Goal: Task Accomplishment & Management: Complete application form

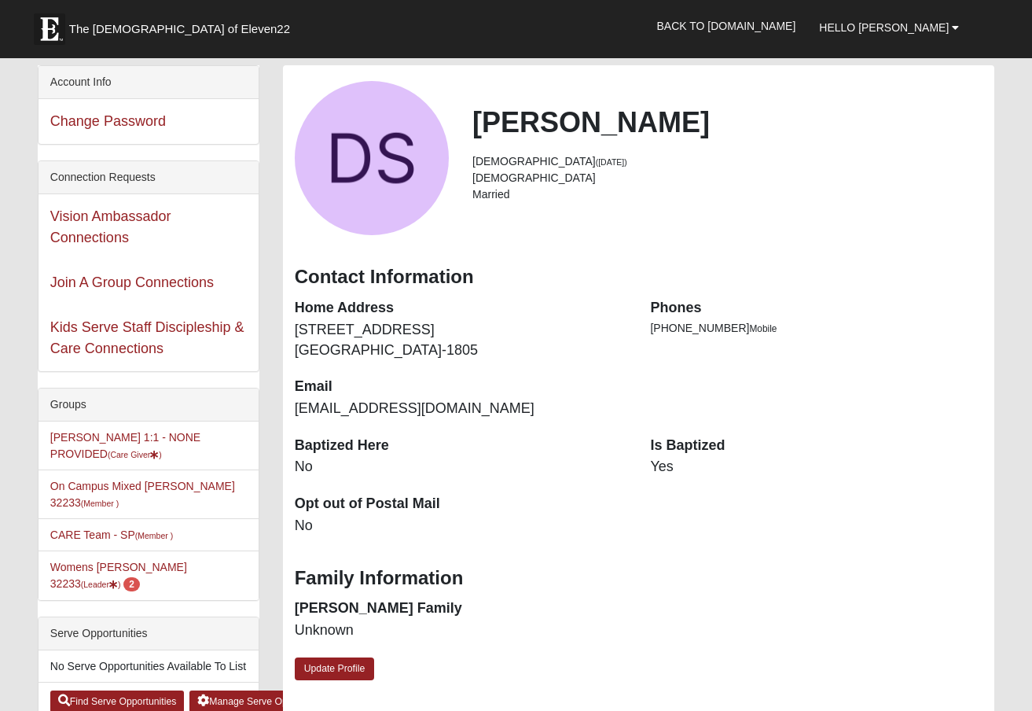
click at [712, 465] on dd "Yes" at bounding box center [816, 467] width 332 height 20
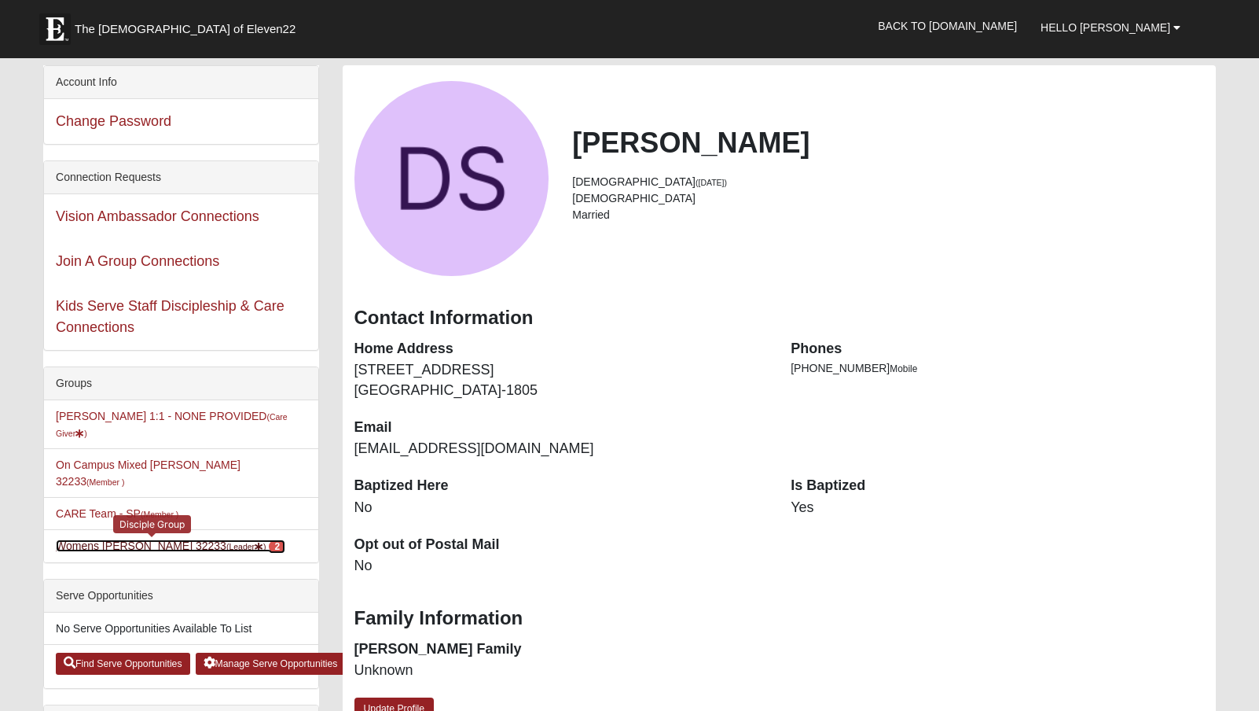
click at [175, 539] on link "Womens [PERSON_NAME] 32233 (Leader ) 2" at bounding box center [171, 545] width 230 height 13
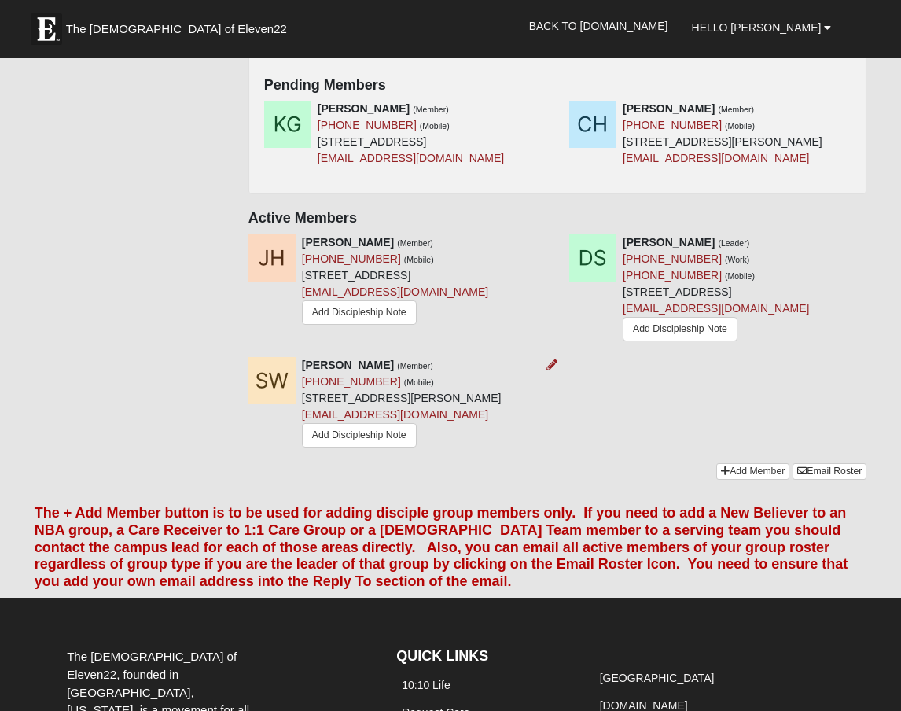
scroll to position [865, 0]
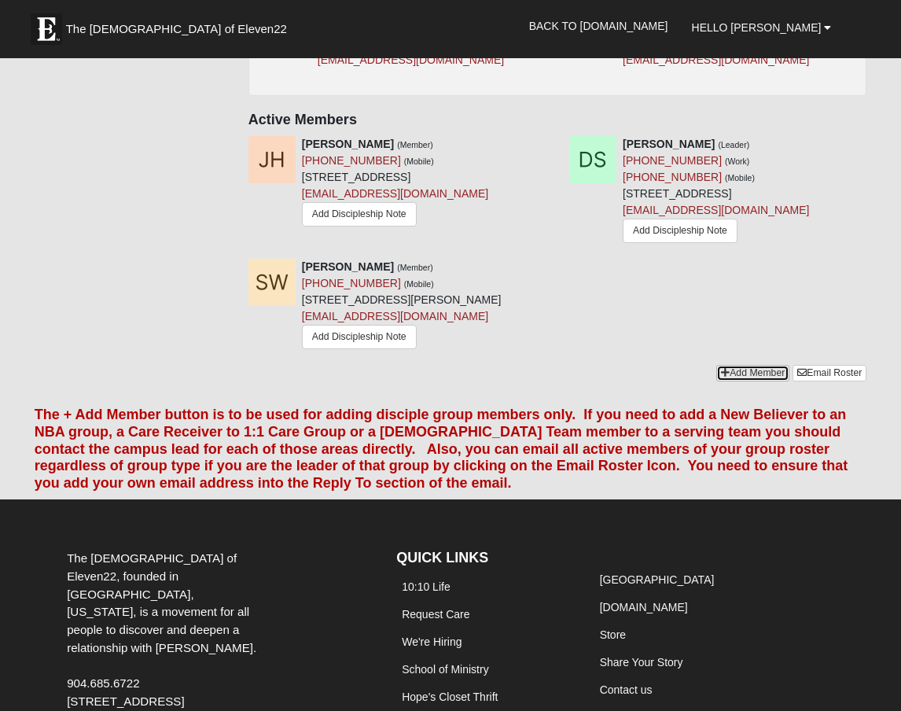
click at [738, 381] on link "Add Member" at bounding box center [752, 373] width 73 height 17
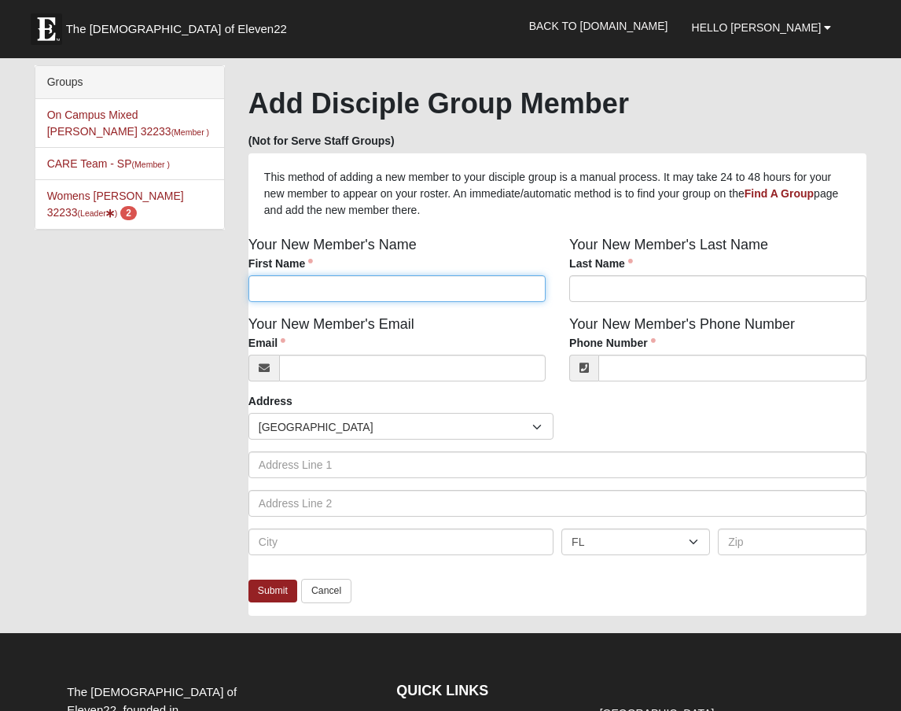
click at [300, 285] on input "First Name" at bounding box center [396, 288] width 297 height 27
type input "Linda"
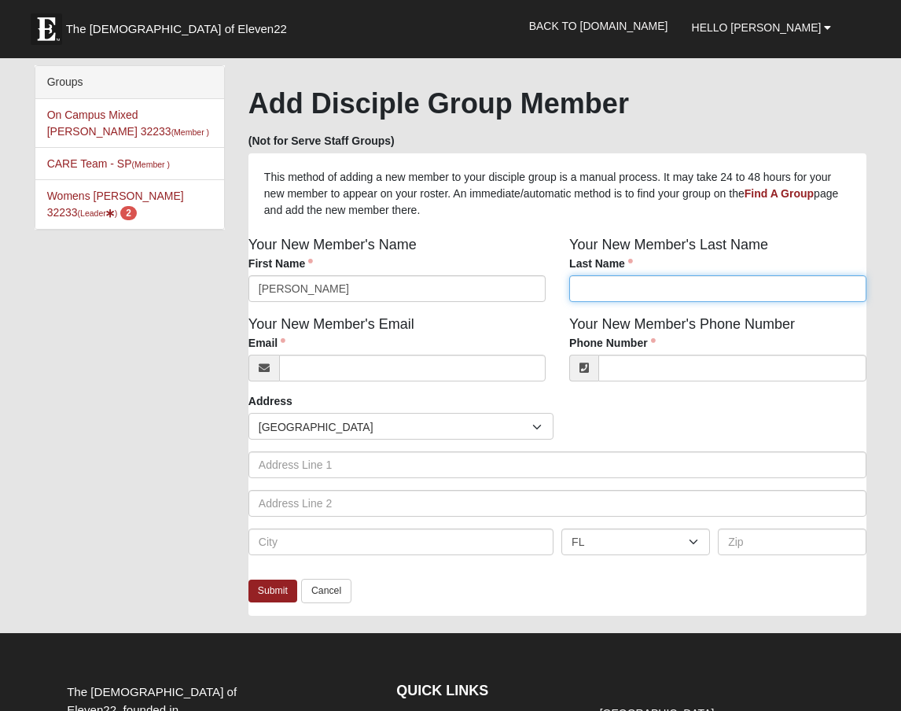
click at [612, 285] on input "Last Name" at bounding box center [717, 288] width 297 height 27
type input "Bullock"
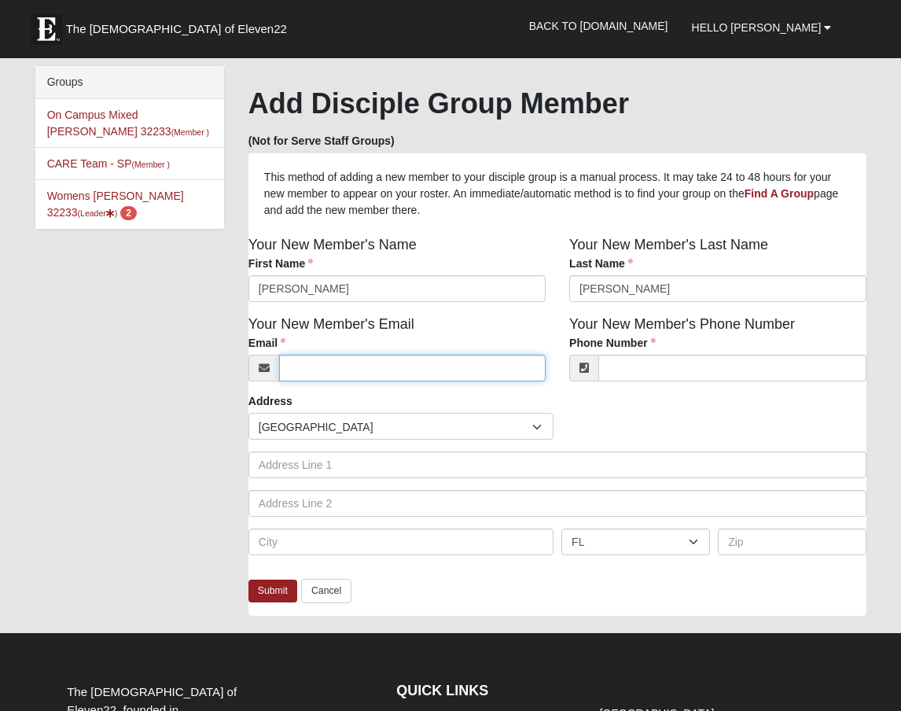
click at [362, 373] on input "Email" at bounding box center [412, 368] width 266 height 27
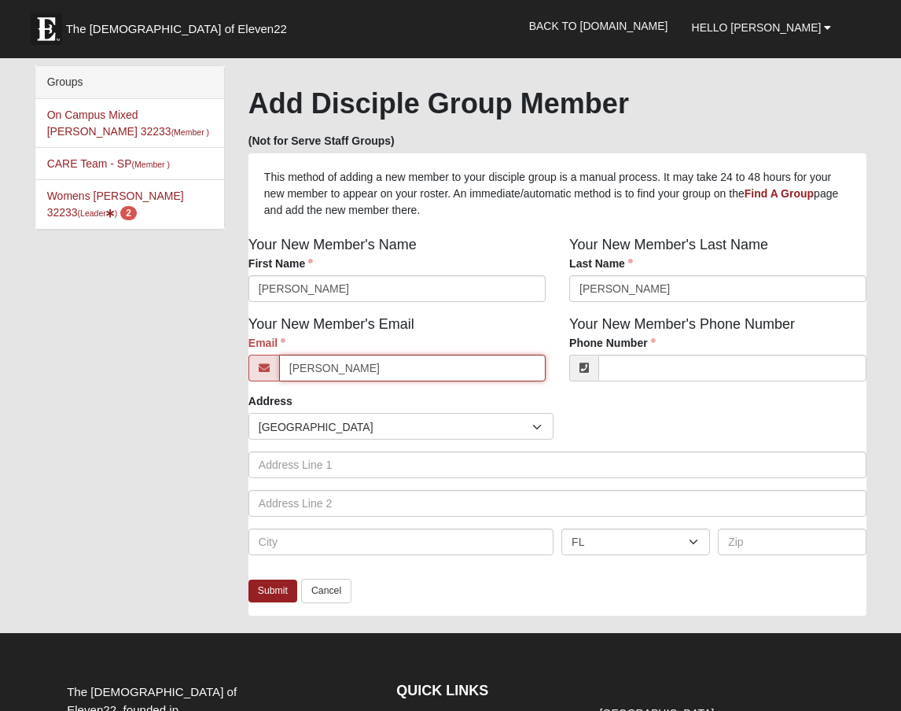
click at [340, 374] on input "bullock" at bounding box center [412, 368] width 266 height 27
type input "bullock_l@msn.com"
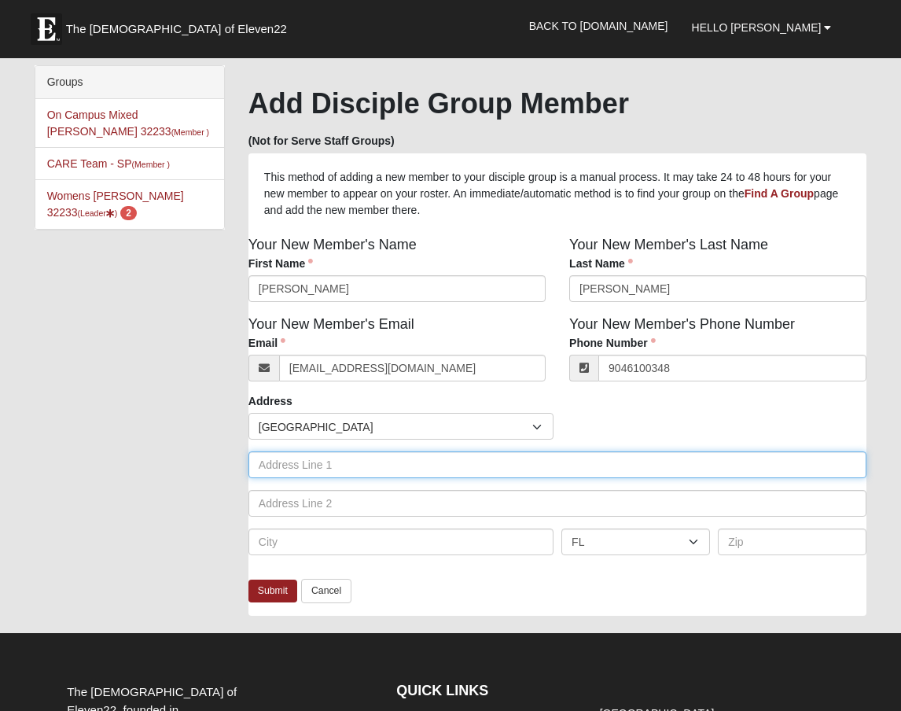
type input "(904) 610-0348"
click at [300, 469] on input "text" at bounding box center [557, 464] width 619 height 27
type input "1503 Spindrift Cir W"
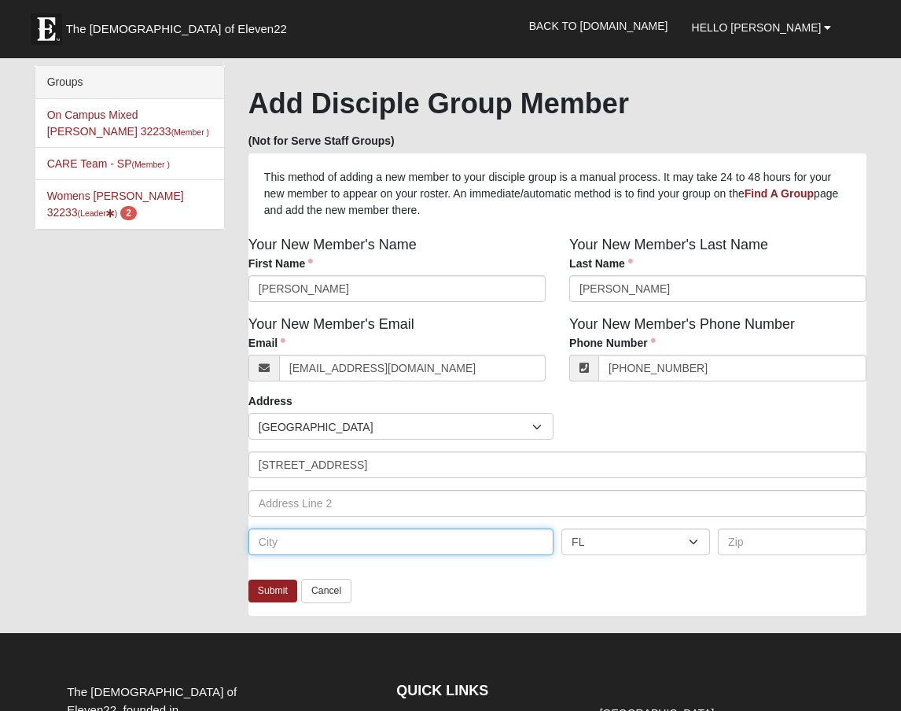
click at [316, 537] on input "text" at bounding box center [400, 541] width 305 height 27
type input "Neptune Beach"
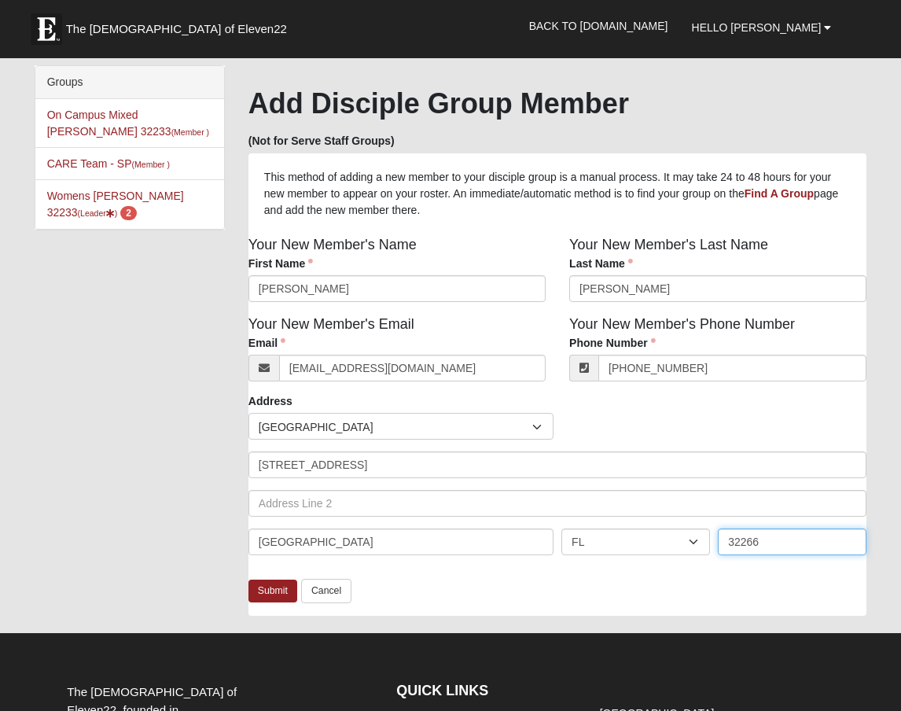
type input "32266"
click at [265, 593] on link "Submit" at bounding box center [272, 590] width 49 height 23
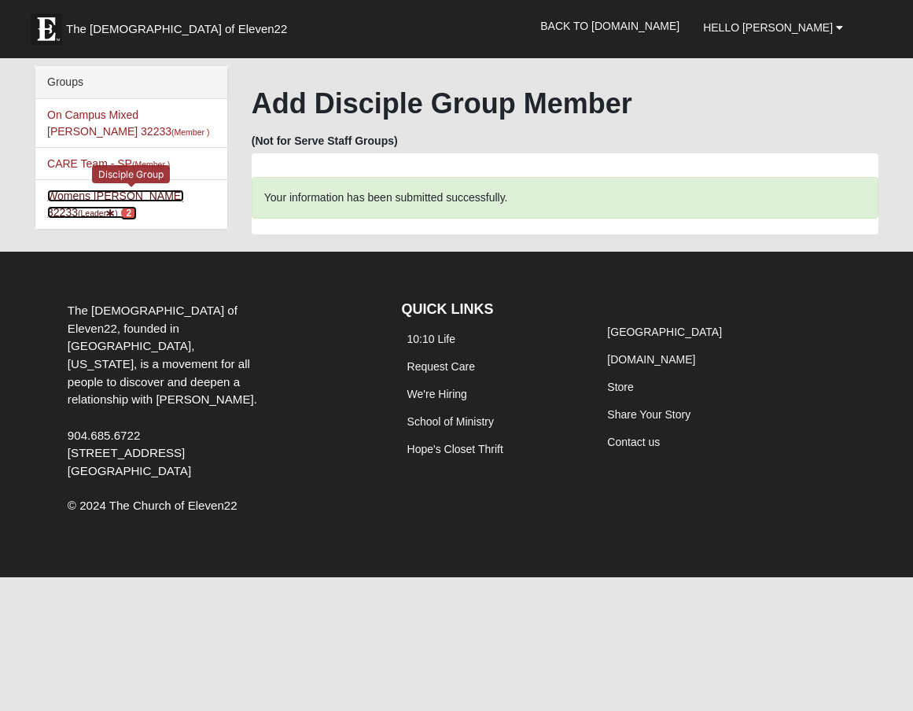
click at [163, 194] on link "Womens [PERSON_NAME] 32233 (Leader ) 2" at bounding box center [115, 203] width 137 height 29
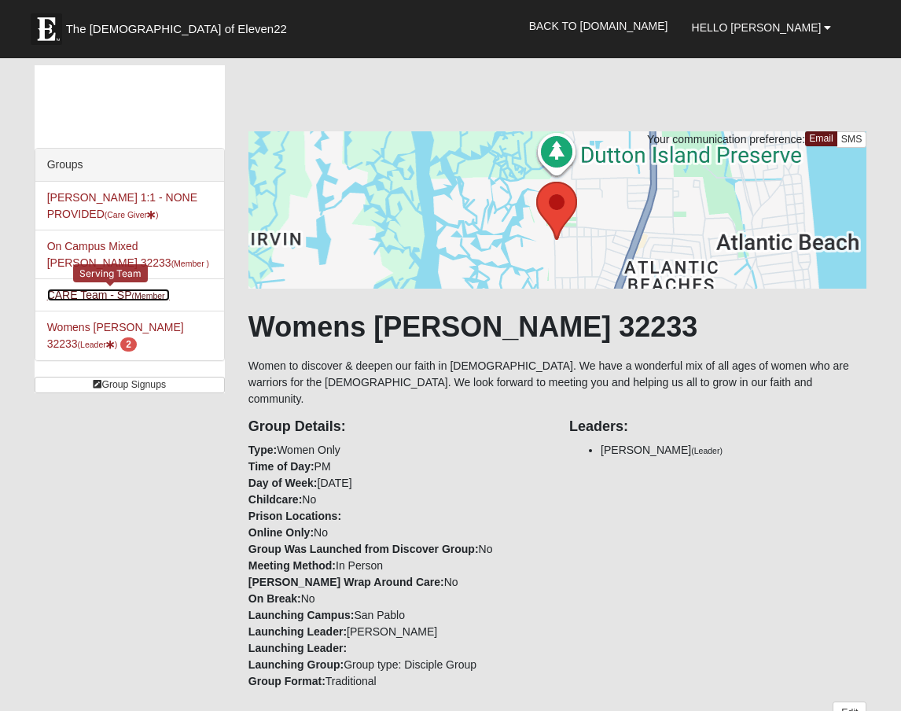
click at [115, 294] on link "CARE Team - SP (Member )" at bounding box center [108, 294] width 123 height 13
click at [95, 293] on link "CARE Team - SP (Member )" at bounding box center [108, 294] width 123 height 13
click at [69, 288] on li "CARE Team - SP (Member ) Serving Team" at bounding box center [129, 294] width 189 height 33
click at [68, 292] on link "CARE Team - SP (Member )" at bounding box center [108, 294] width 123 height 13
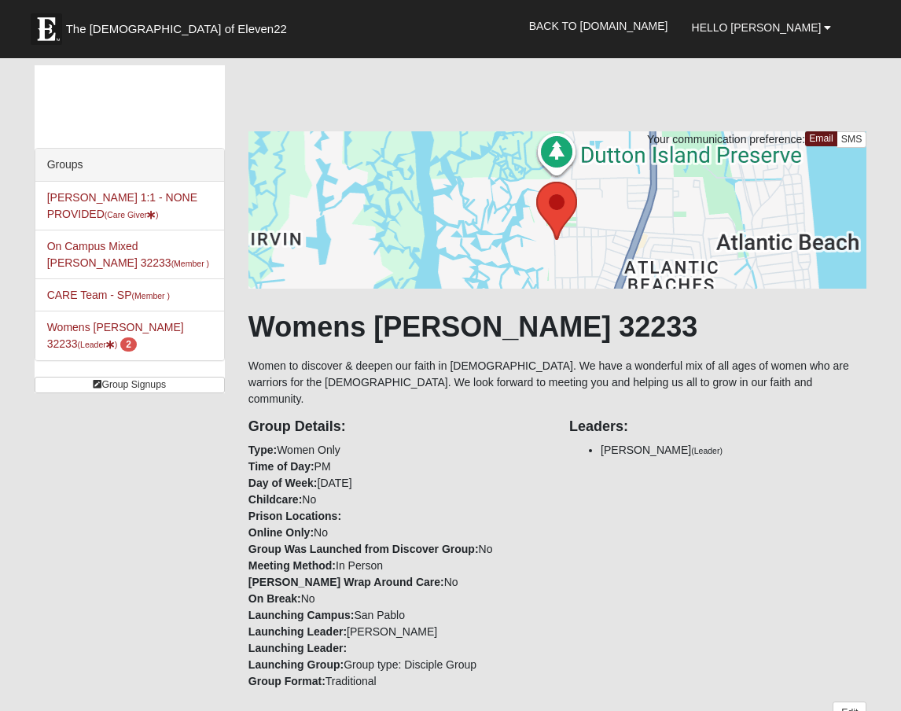
click at [100, 471] on div "Groups Debbie Simmons 1:1 - NONE PROVIDED (Care Giver ) On Campus Mixed Vito 32…" at bounding box center [451, 663] width 856 height 1196
